Goal: Information Seeking & Learning: Compare options

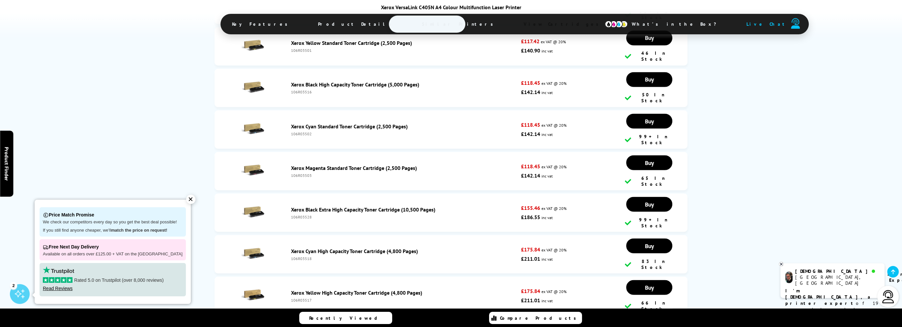
scroll to position [2275, 0]
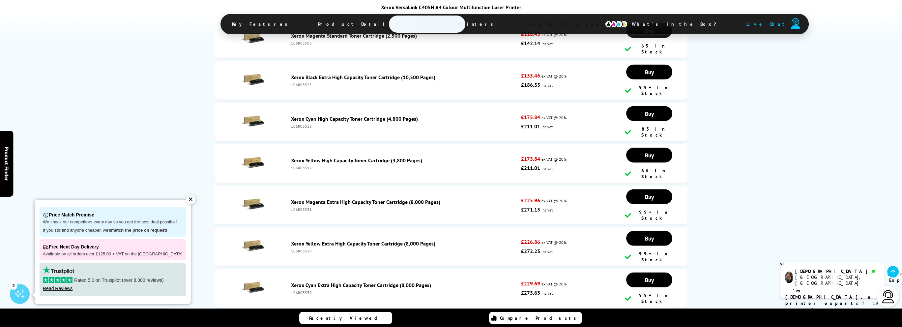
click at [306, 323] on link "Xerox Imaging Unit Kit (60,000 Pages) (Long-Life Item)" at bounding box center [354, 326] width 126 height 7
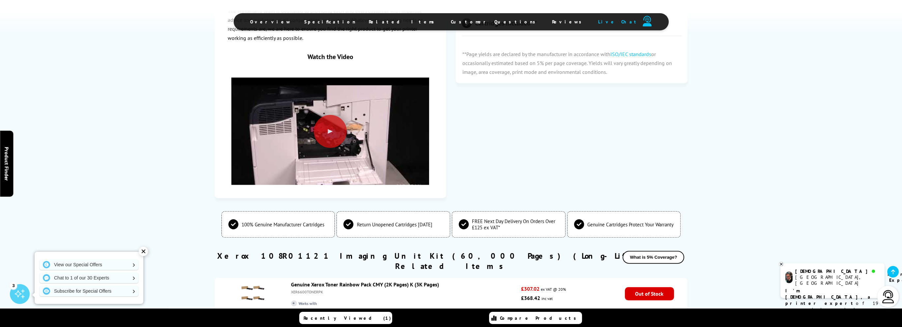
scroll to position [626, 0]
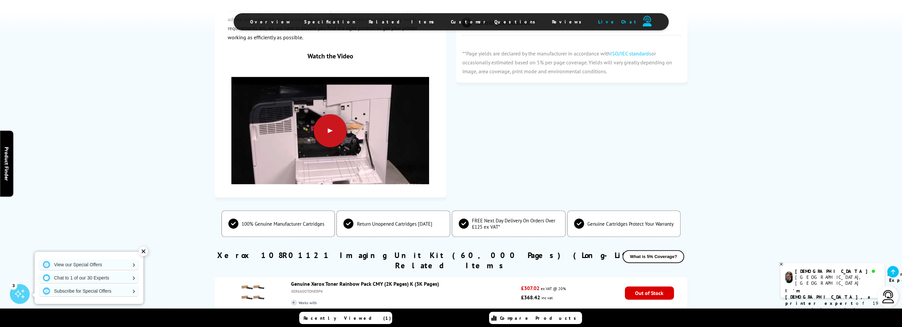
click at [335, 122] on div at bounding box center [330, 130] width 33 height 33
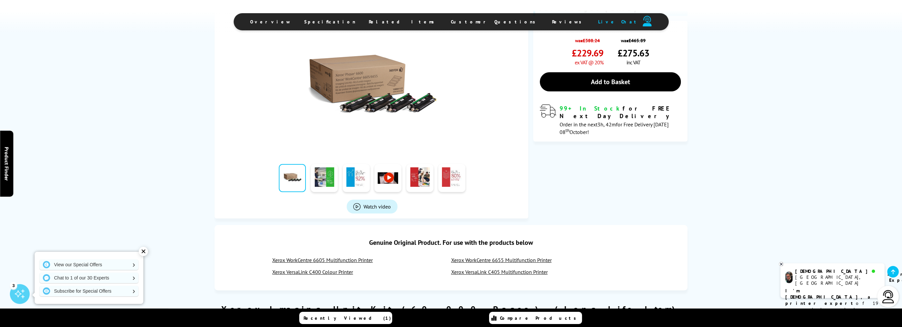
scroll to position [0, 0]
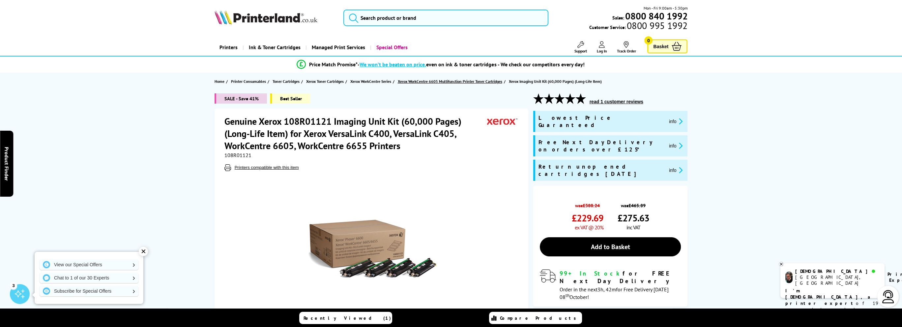
click at [479, 81] on span "Xerox WorkCentre 6605 Multifunction Printer Toner Cartridges" at bounding box center [450, 81] width 105 height 7
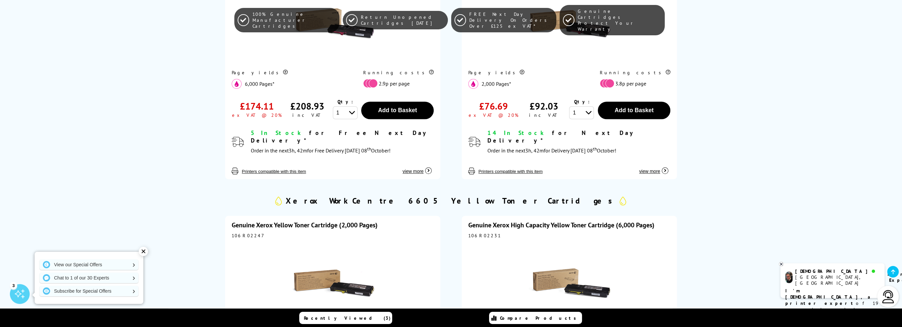
scroll to position [824, 0]
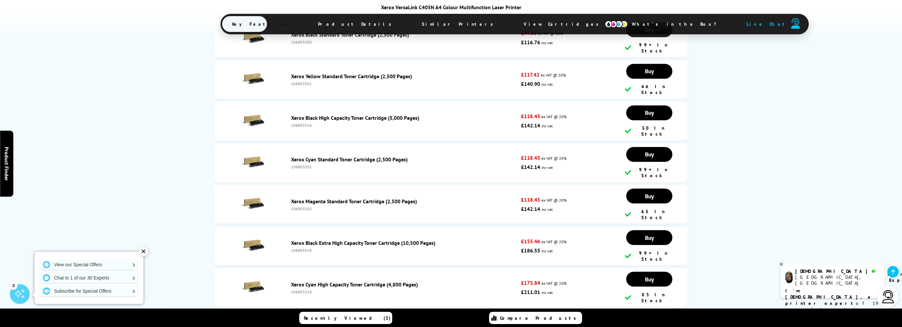
scroll to position [2110, 0]
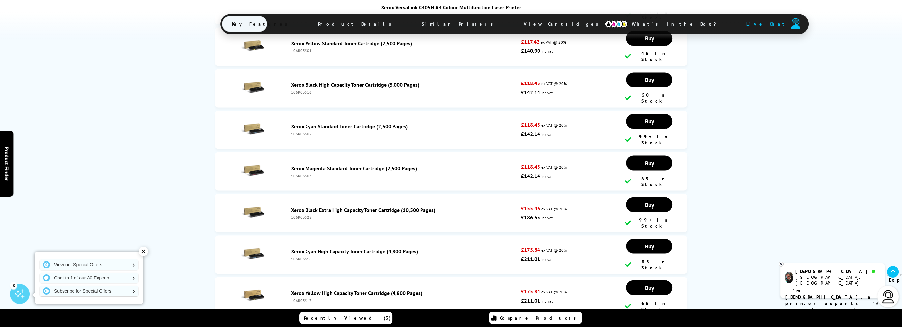
drag, startPoint x: 520, startPoint y: 221, endPoint x: 543, endPoint y: 220, distance: 22.4
drag, startPoint x: 505, startPoint y: 221, endPoint x: 551, endPoint y: 226, distance: 46.4
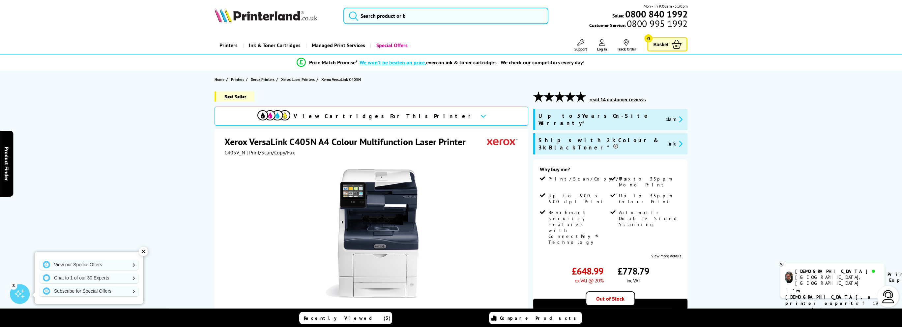
scroll to position [0, 0]
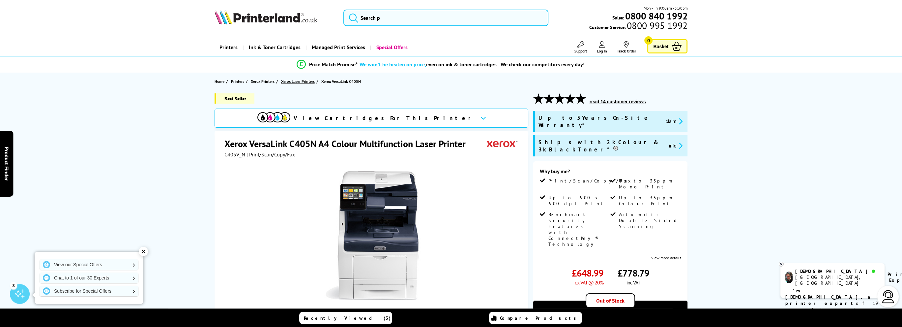
click at [303, 82] on span "Xerox Laser Printers" at bounding box center [298, 81] width 34 height 7
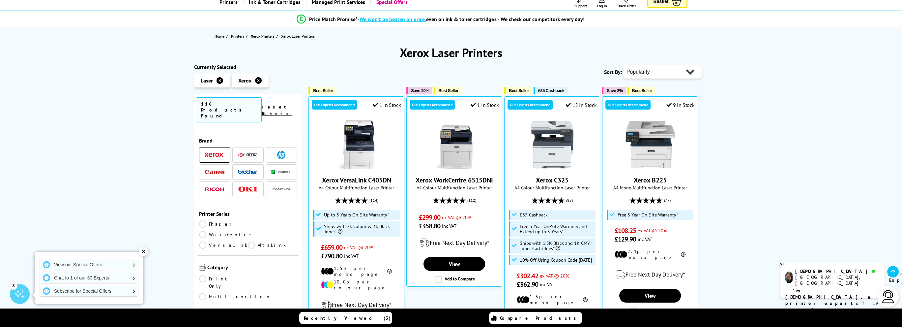
scroll to position [66, 0]
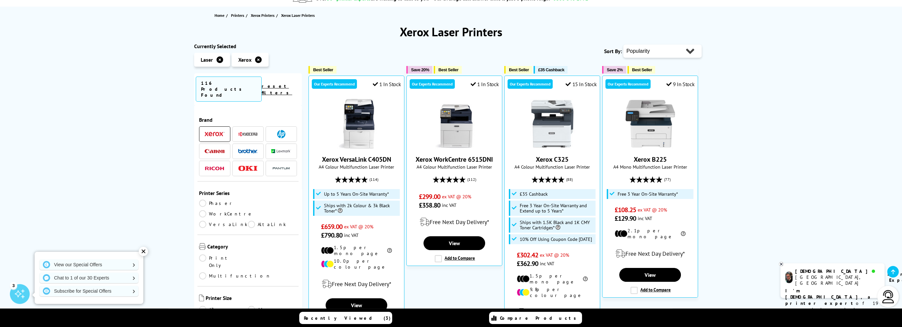
click at [254, 132] on img at bounding box center [248, 134] width 20 height 5
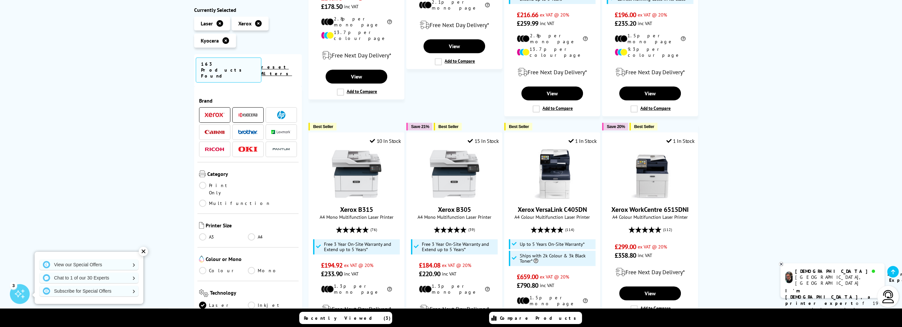
scroll to position [725, 0]
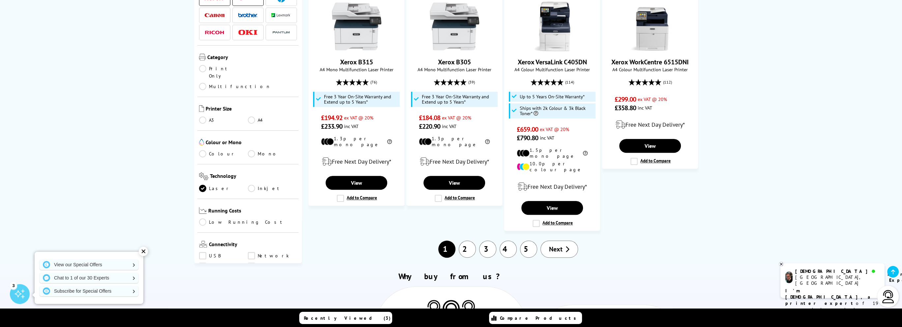
click at [220, 218] on link "Low Running Cost" at bounding box center [248, 221] width 98 height 7
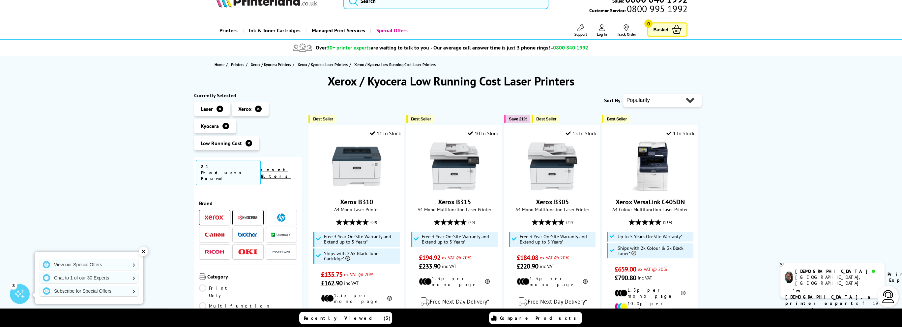
scroll to position [33, 0]
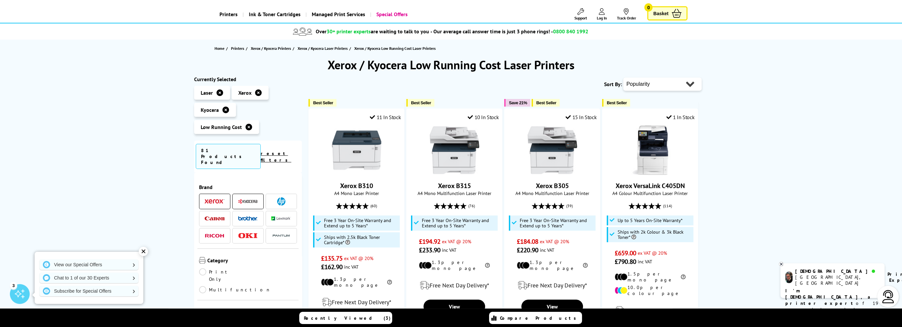
click at [636, 88] on select "Popularity Rating Price - Low to High Price - High to Low Running Costs - Low t…" at bounding box center [662, 83] width 78 height 13
select select "Running Costs"
click at [623, 77] on select "Popularity Rating Price - Low to High Price - High to Low Running Costs - Low t…" at bounding box center [662, 83] width 78 height 13
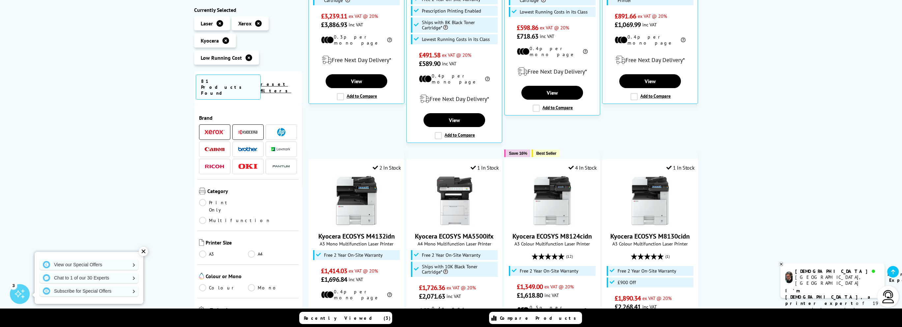
scroll to position [264, 0]
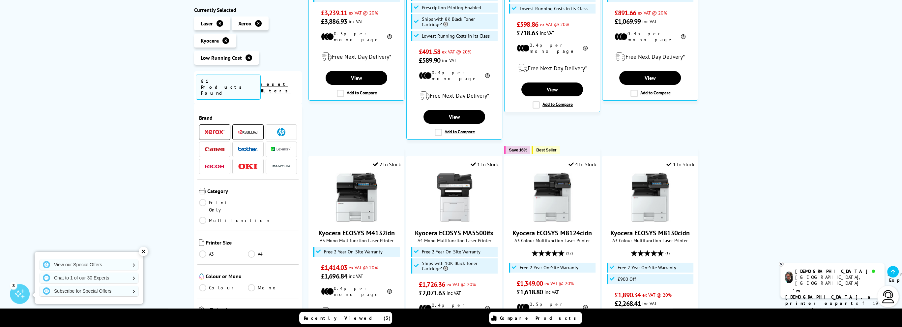
click at [217, 284] on link "Colour" at bounding box center [223, 287] width 49 height 7
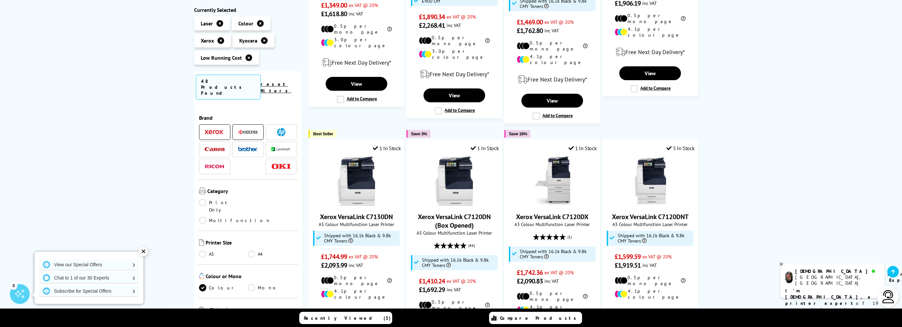
click at [255, 250] on link "A4" at bounding box center [272, 253] width 49 height 7
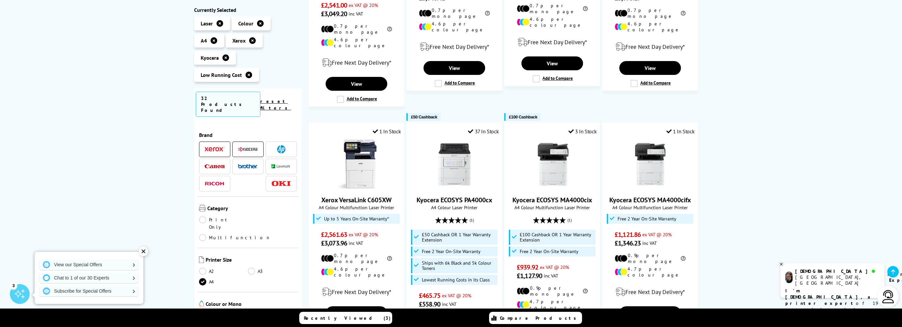
click at [266, 234] on link "Multifunction" at bounding box center [235, 237] width 72 height 7
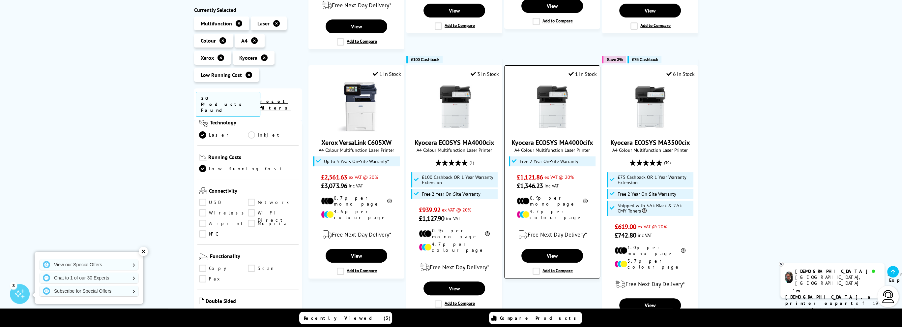
scroll to position [330, 0]
